Goal: Task Accomplishment & Management: Use online tool/utility

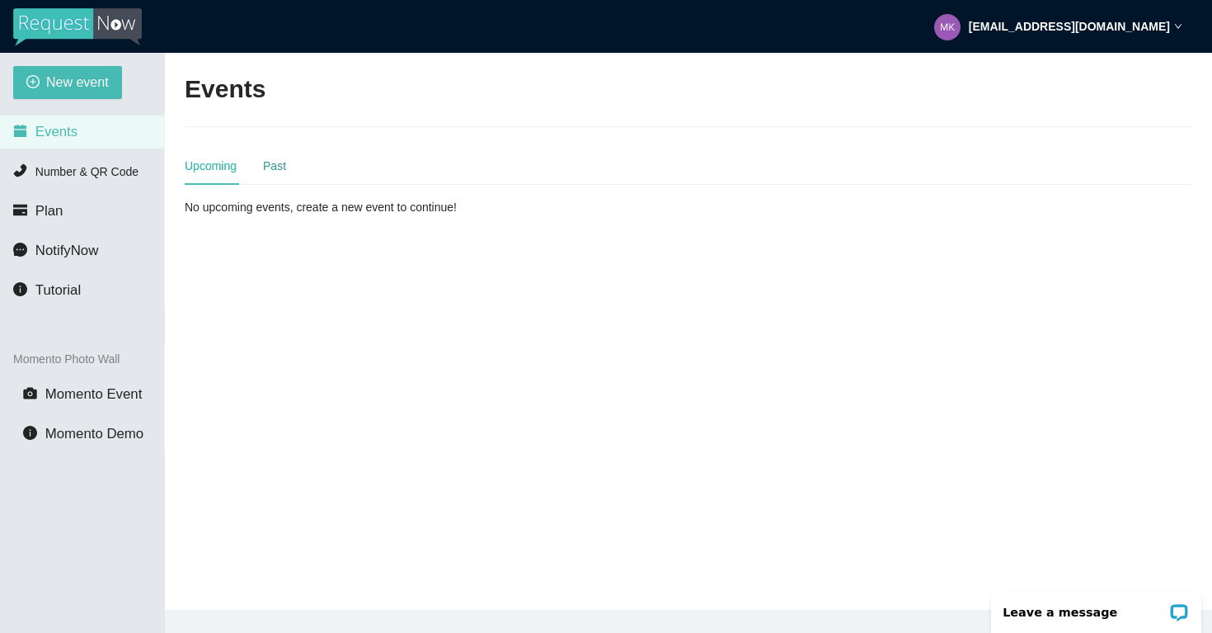
click at [269, 167] on div "Past" at bounding box center [274, 166] width 23 height 18
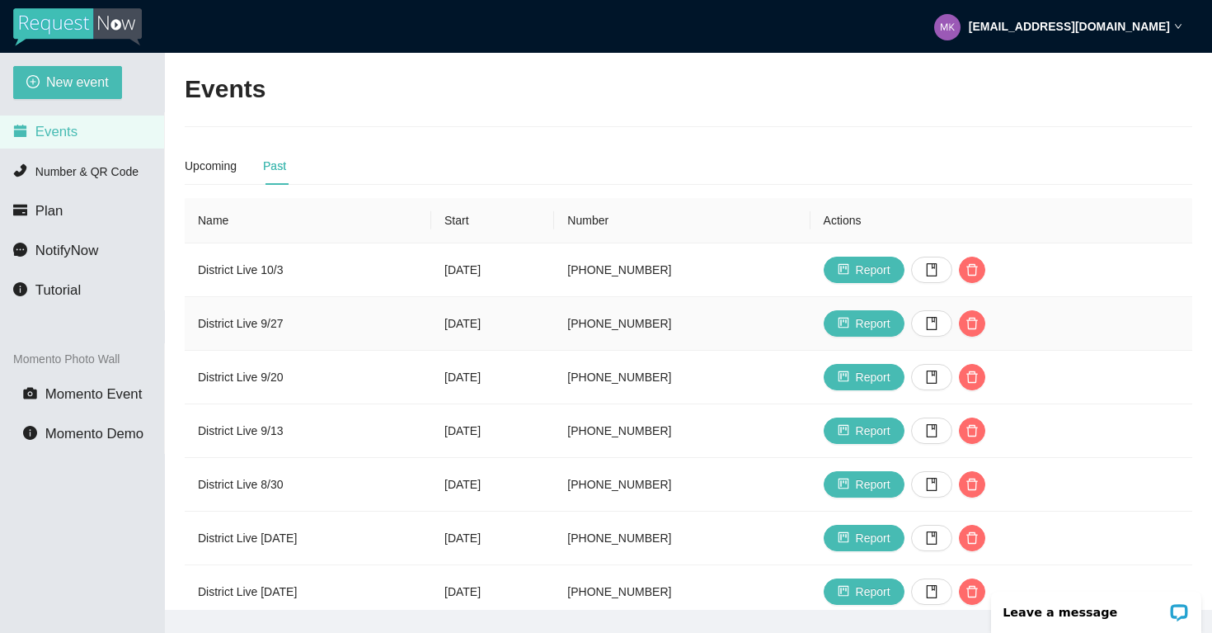
scroll to position [7, 0]
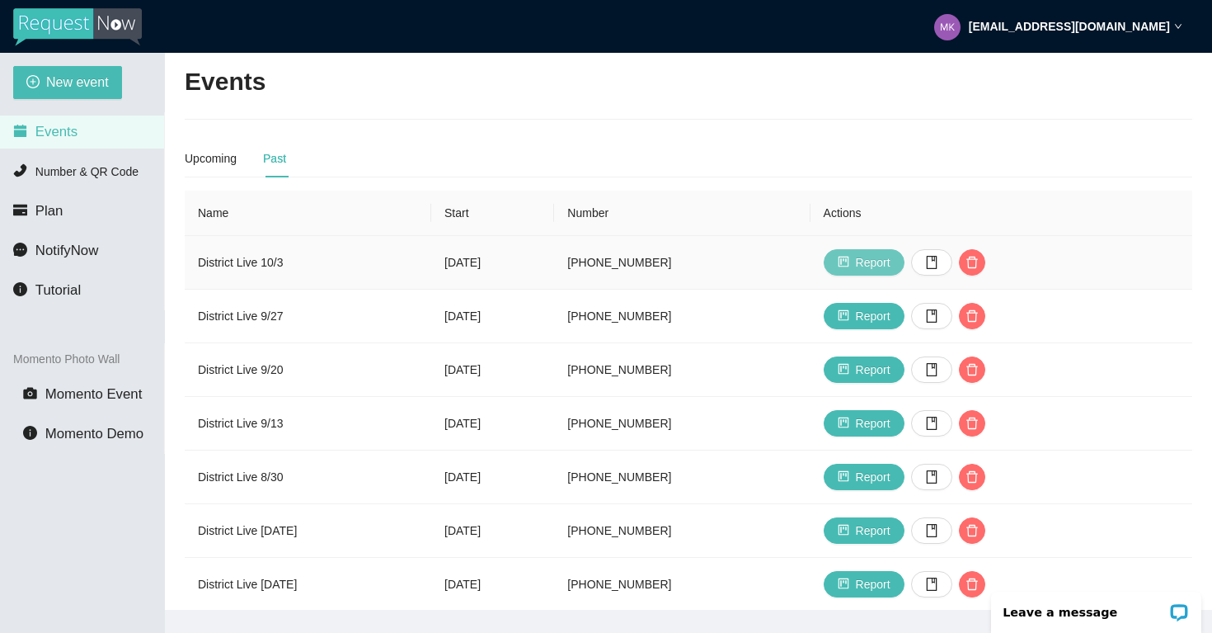
click at [905, 271] on button "Report" at bounding box center [864, 262] width 81 height 26
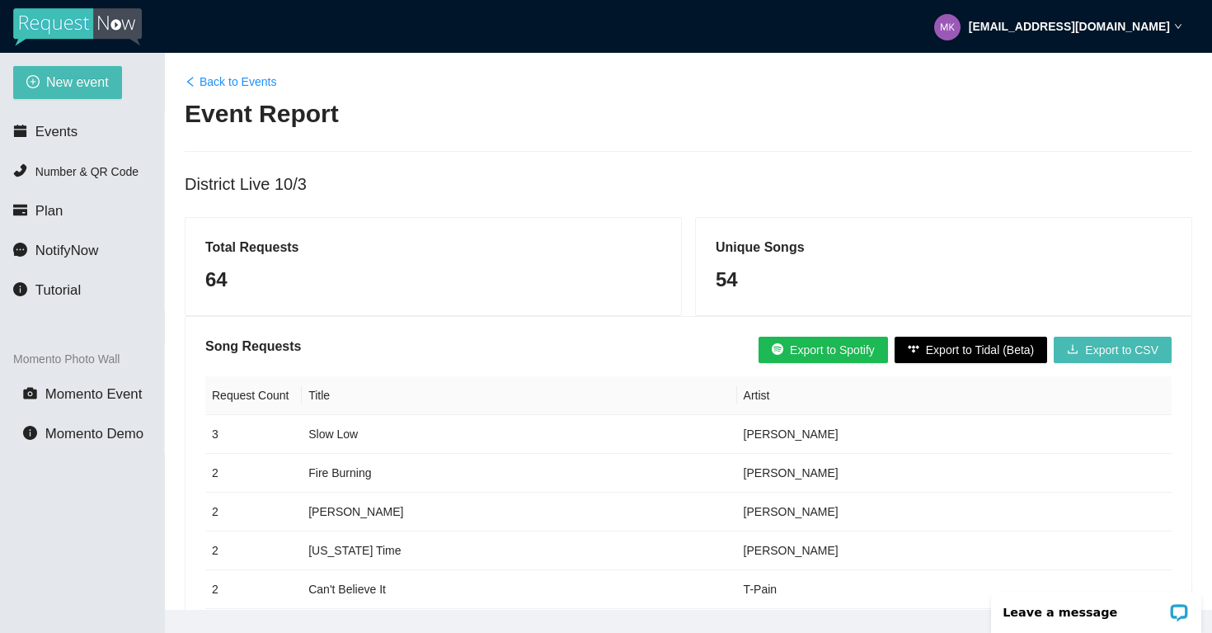
click at [213, 82] on link "Back to Events" at bounding box center [231, 82] width 92 height 18
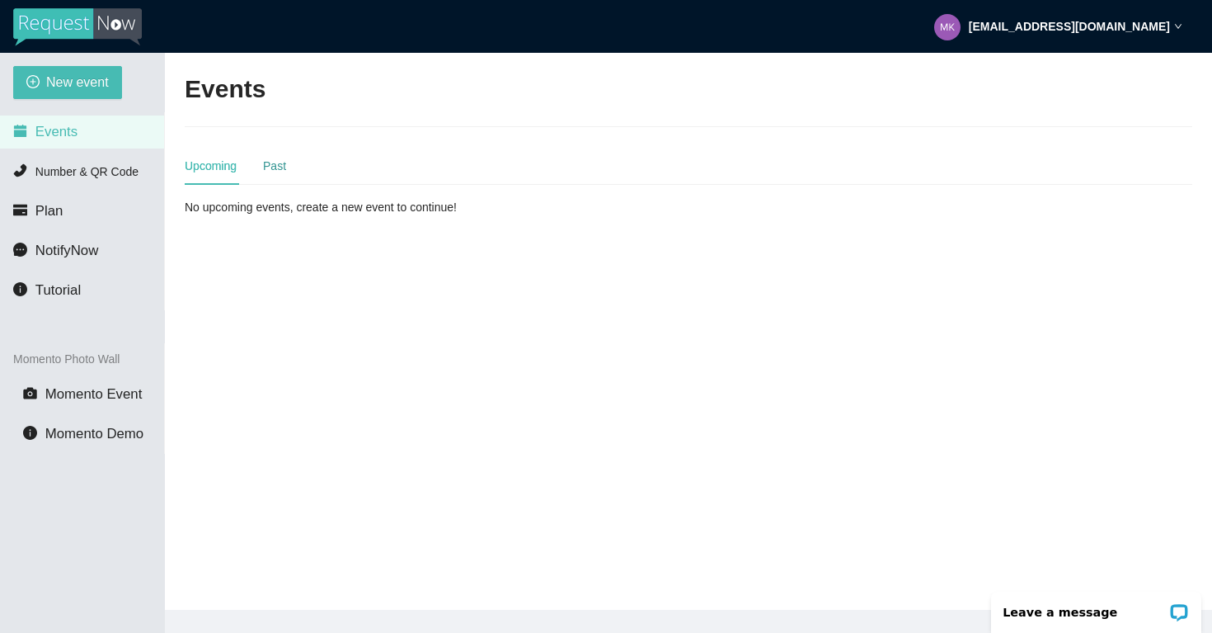
click at [273, 165] on div "Past" at bounding box center [274, 166] width 23 height 18
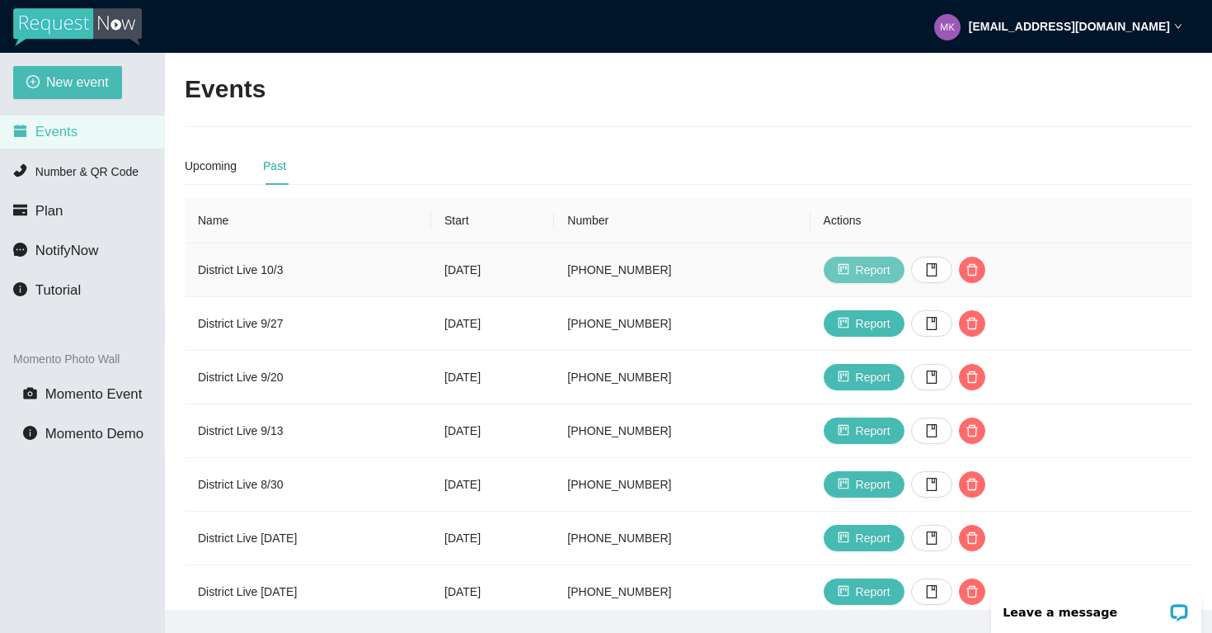
click at [900, 266] on button "Report" at bounding box center [864, 270] width 81 height 26
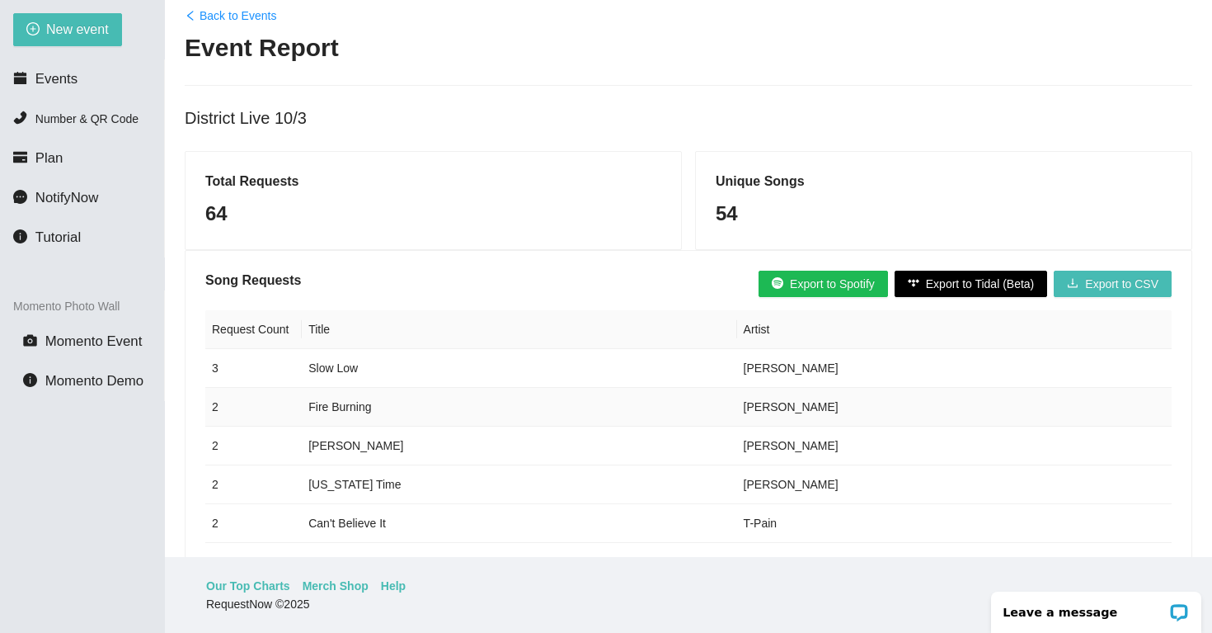
scroll to position [12, 0]
click at [234, 16] on link "Back to Events" at bounding box center [231, 16] width 92 height 18
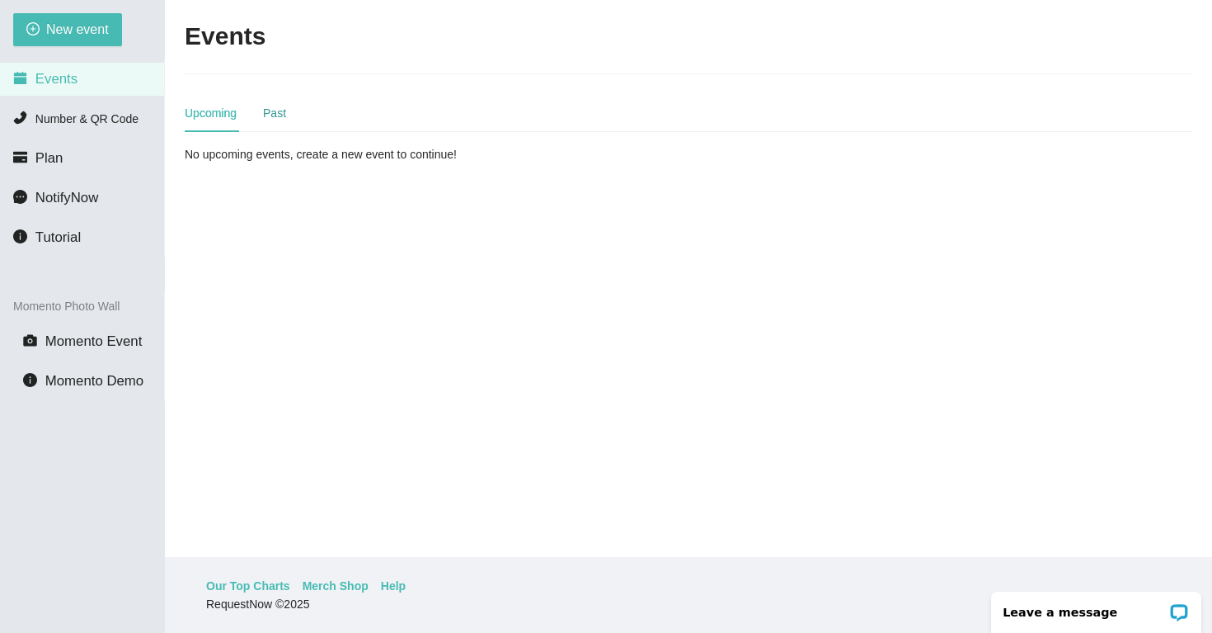
click at [274, 116] on div "Past" at bounding box center [274, 113] width 23 height 18
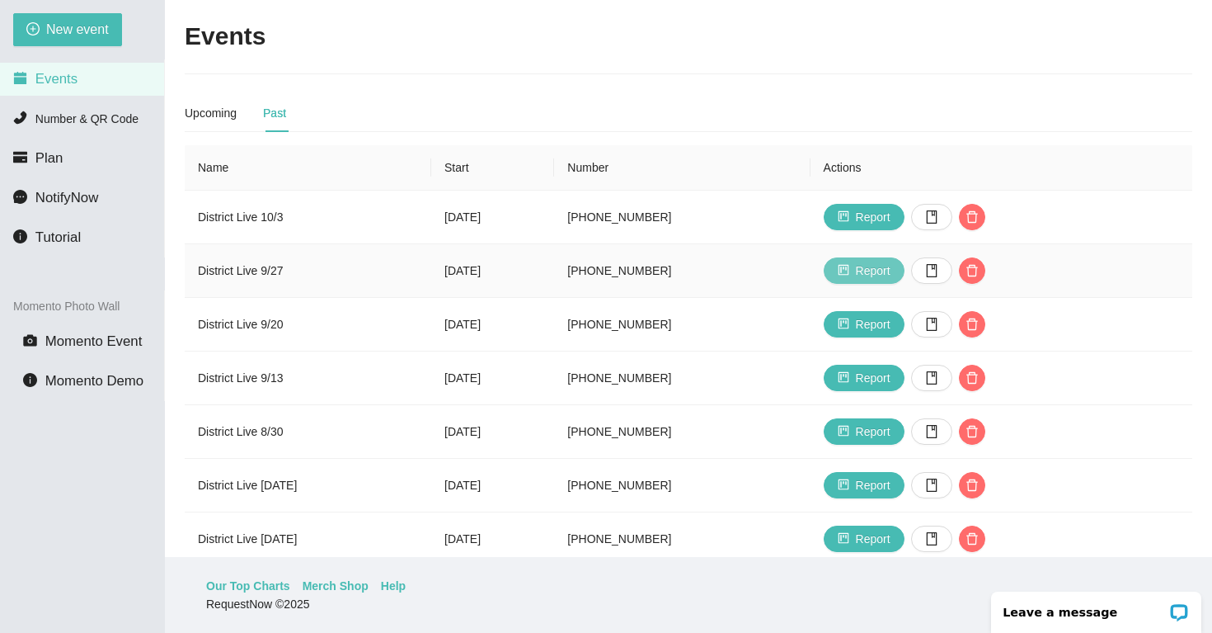
click at [891, 267] on span "Report" at bounding box center [873, 270] width 35 height 18
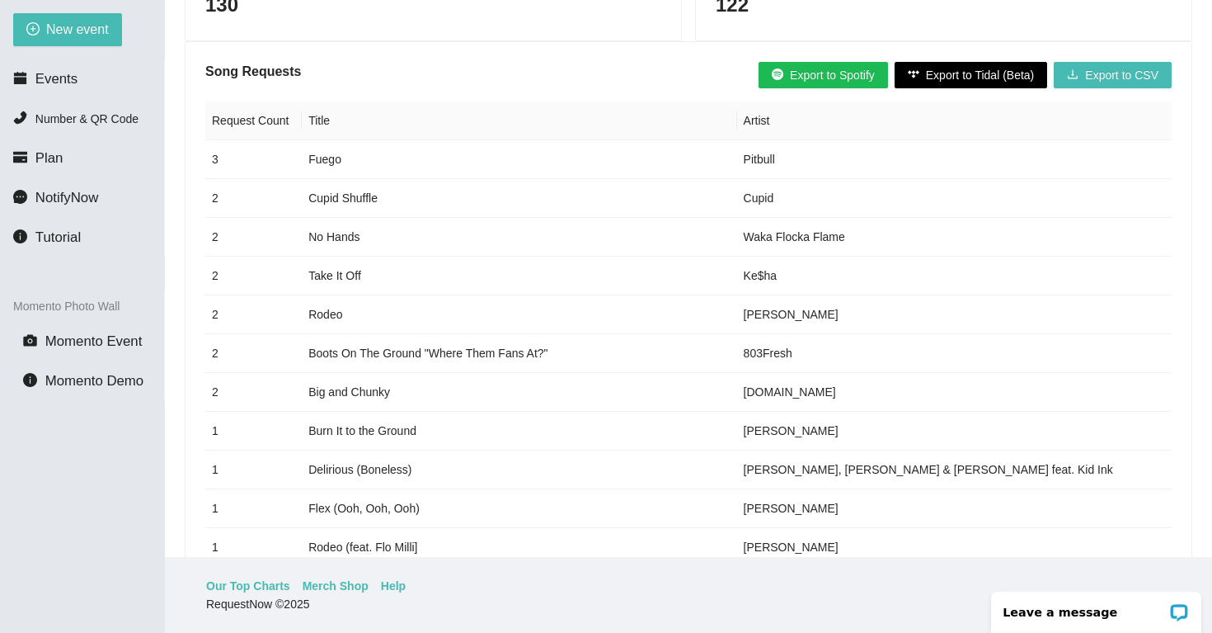
scroll to position [221, 0]
click at [1103, 79] on span "Export to CSV" at bounding box center [1121, 76] width 73 height 18
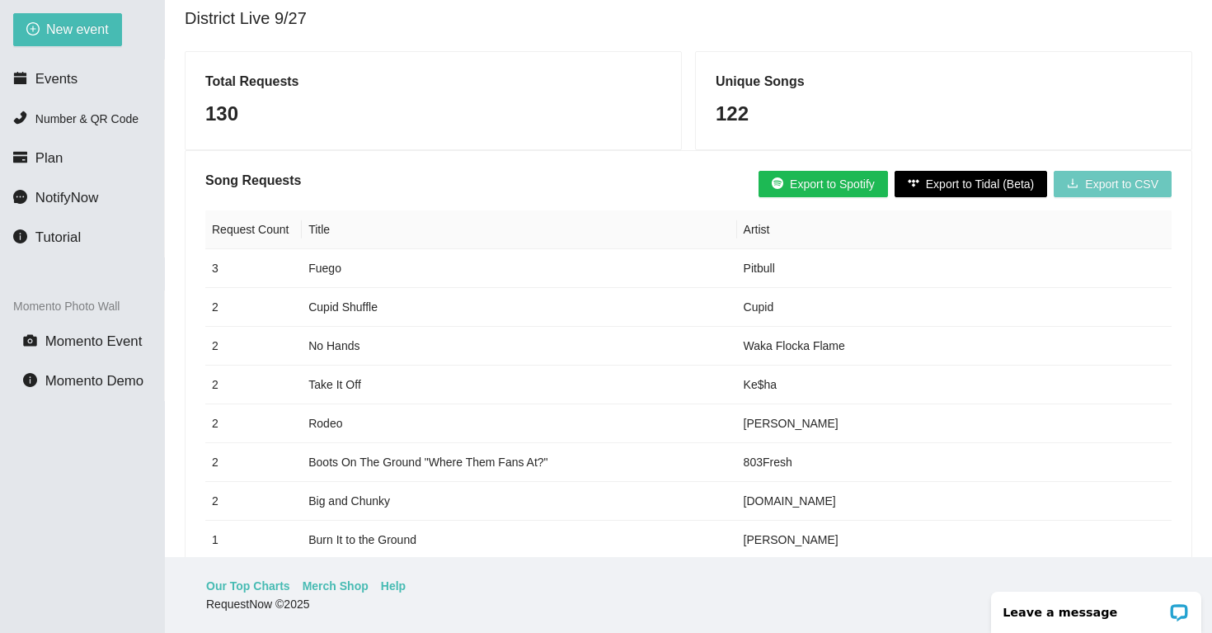
scroll to position [0, 0]
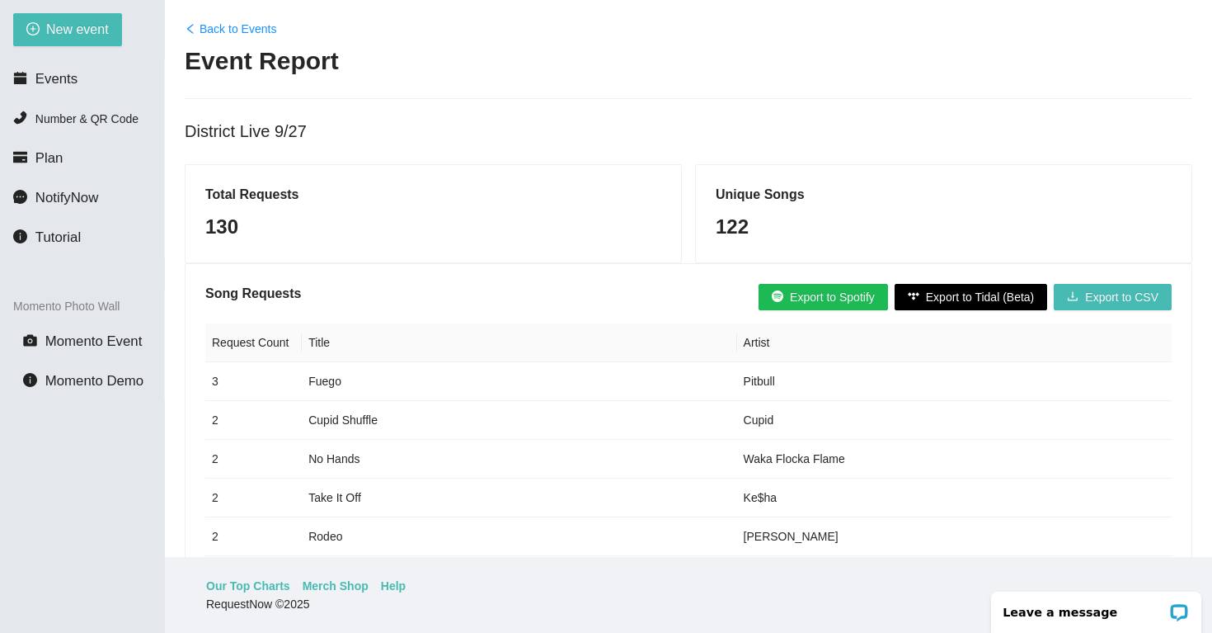
click at [219, 21] on link "Back to Events" at bounding box center [231, 29] width 92 height 18
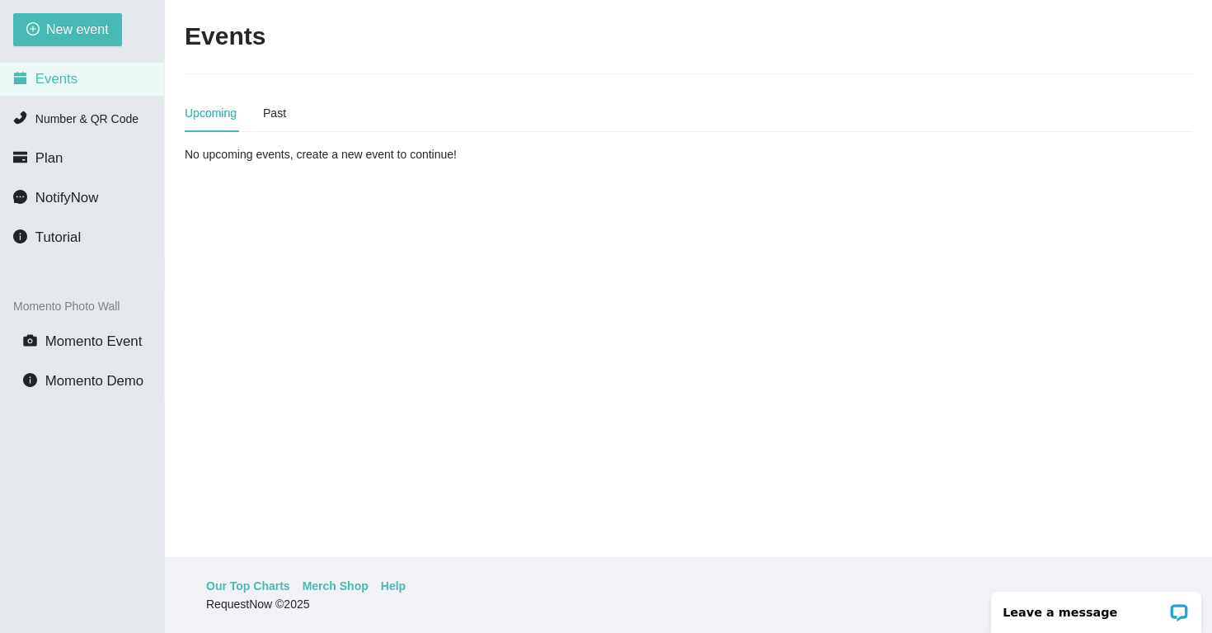
click at [264, 115] on div "Upcoming Past" at bounding box center [235, 113] width 101 height 38
click at [270, 114] on div "Past" at bounding box center [274, 113] width 23 height 18
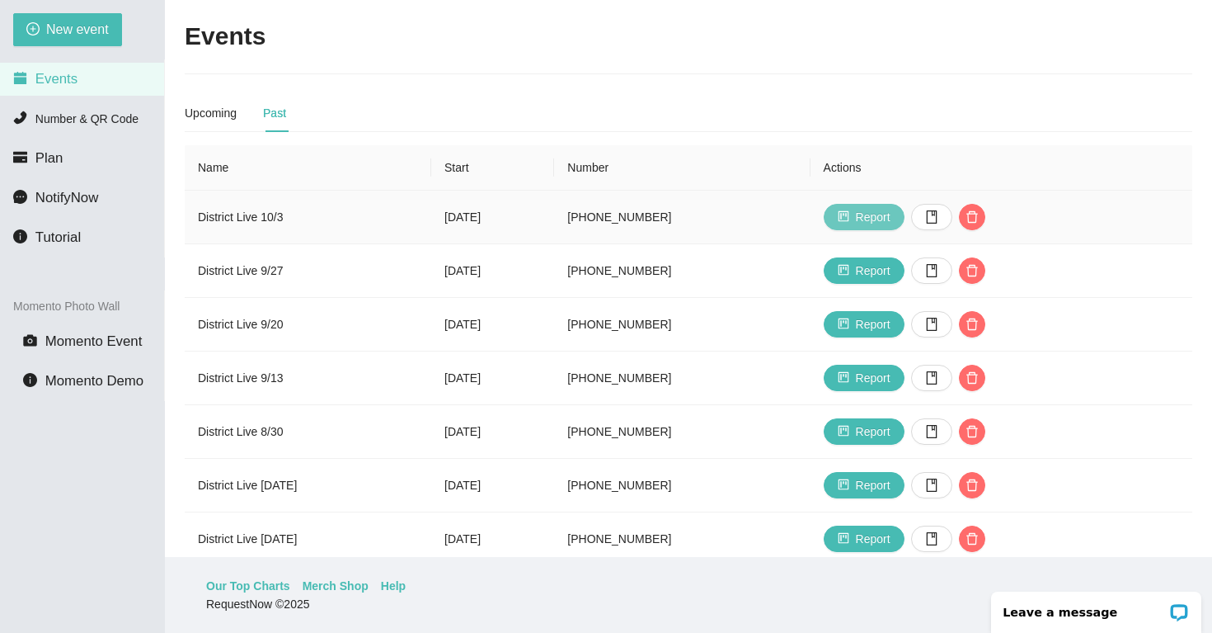
click at [891, 218] on span "Report" at bounding box center [873, 217] width 35 height 18
